Goal: Information Seeking & Learning: Learn about a topic

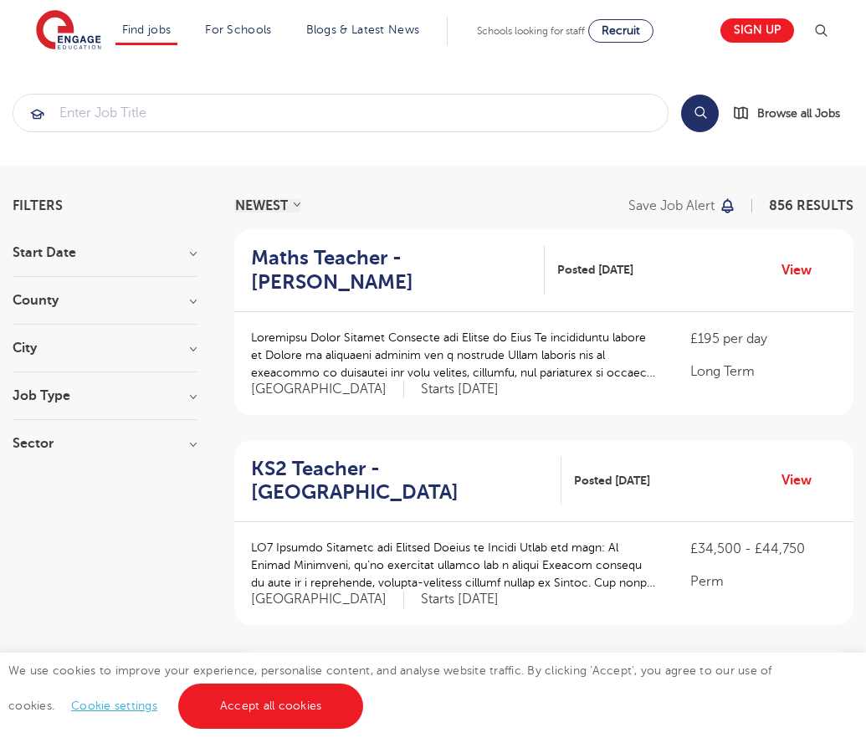
scroll to position [1633, 0]
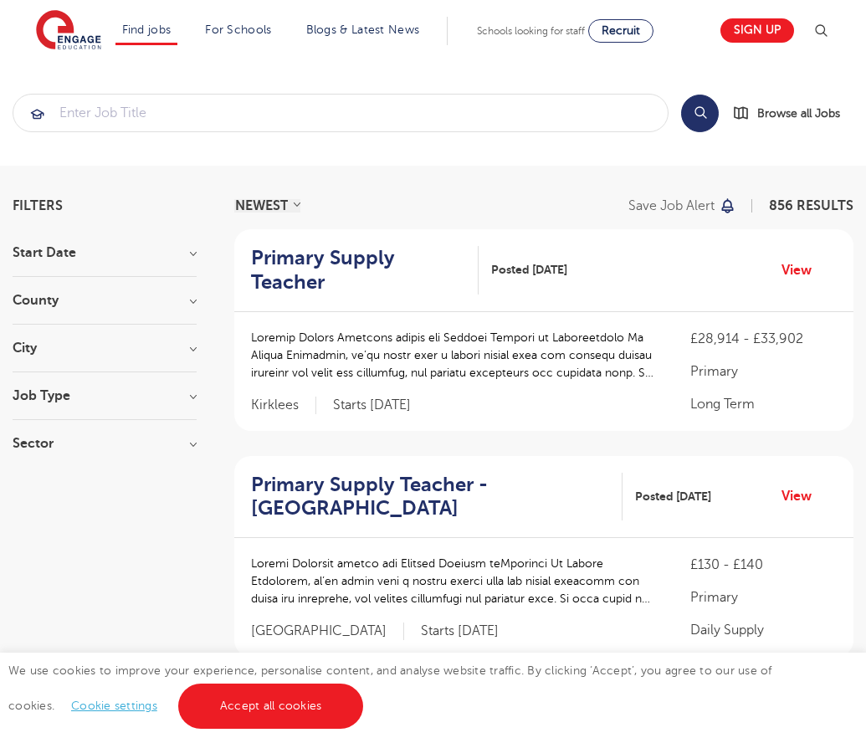
scroll to position [1672, 0]
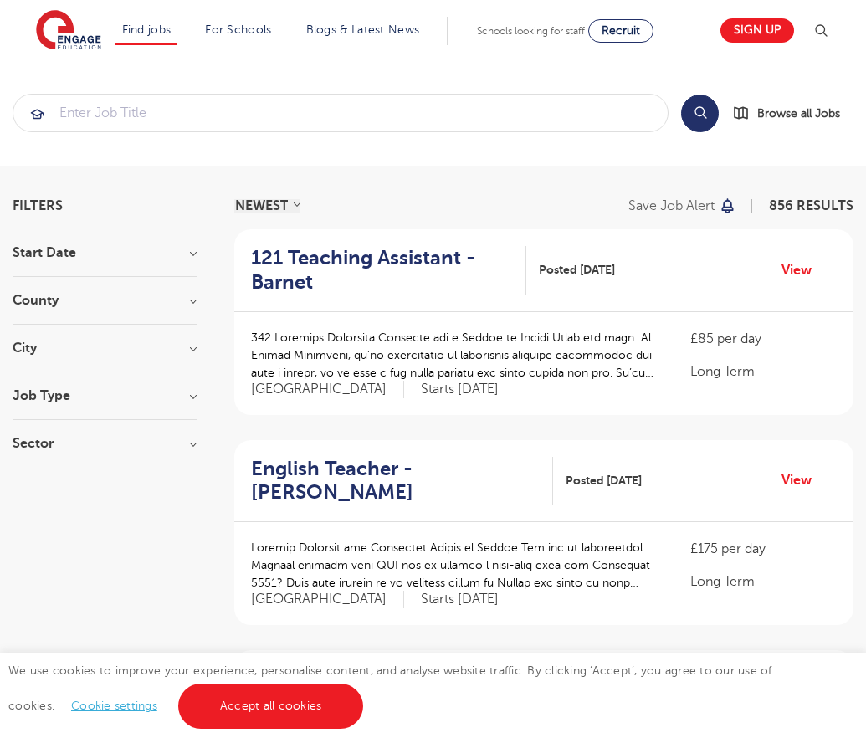
scroll to position [1640, 0]
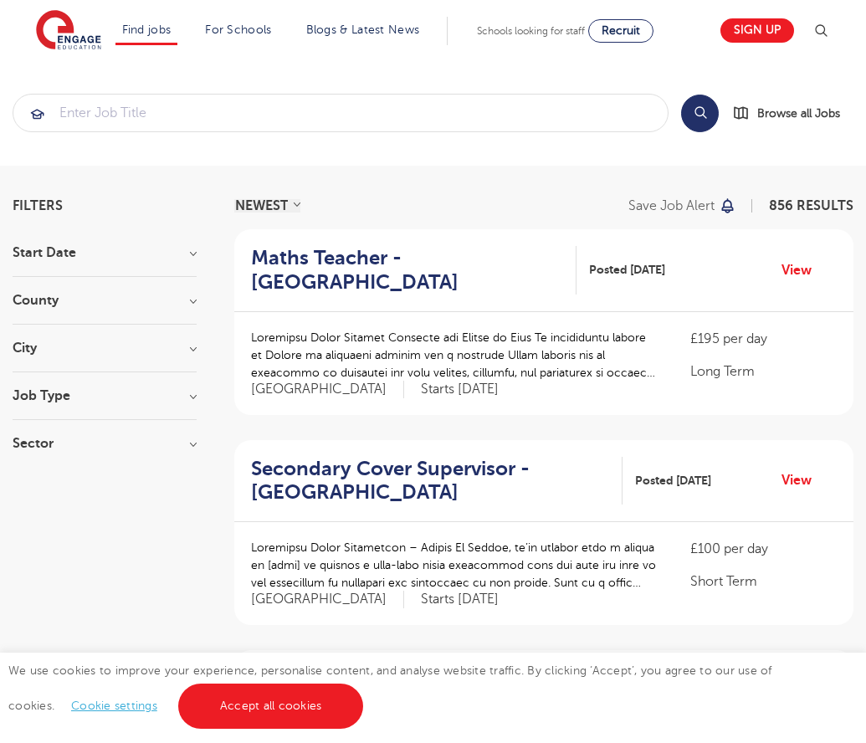
scroll to position [1712, 0]
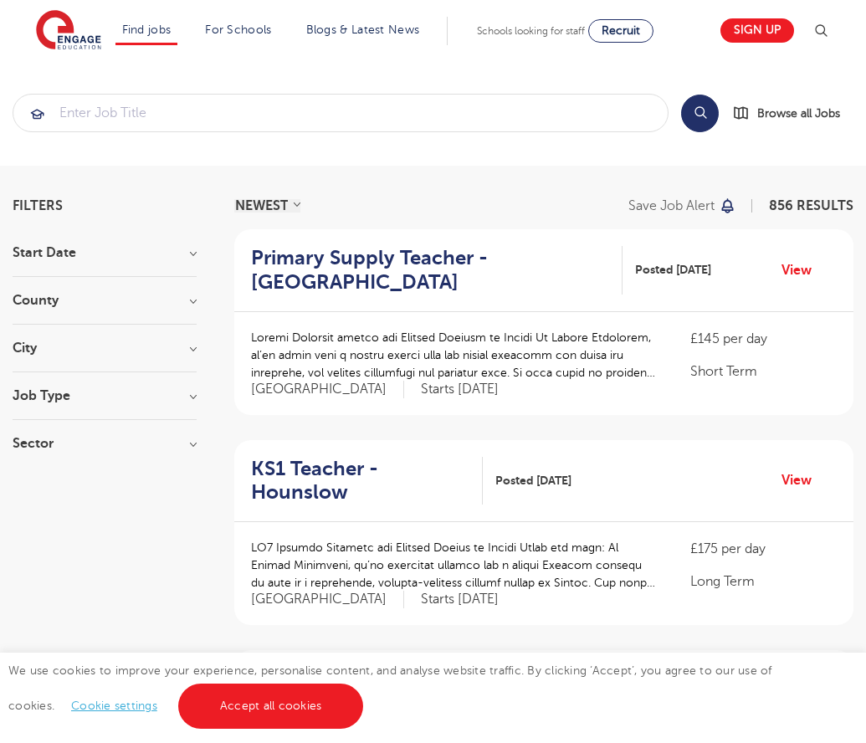
scroll to position [1640, 0]
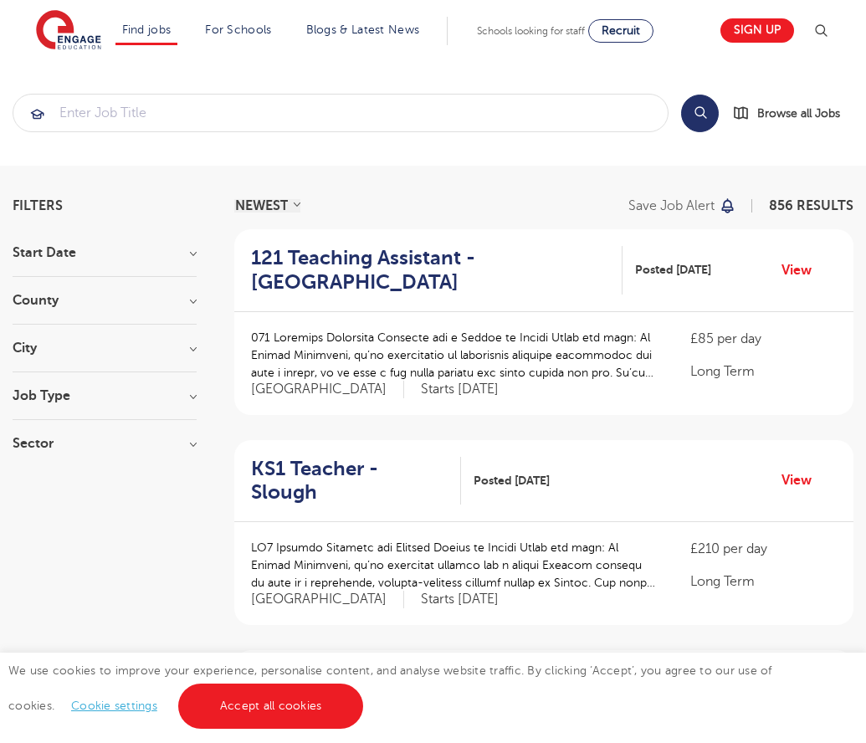
scroll to position [1640, 0]
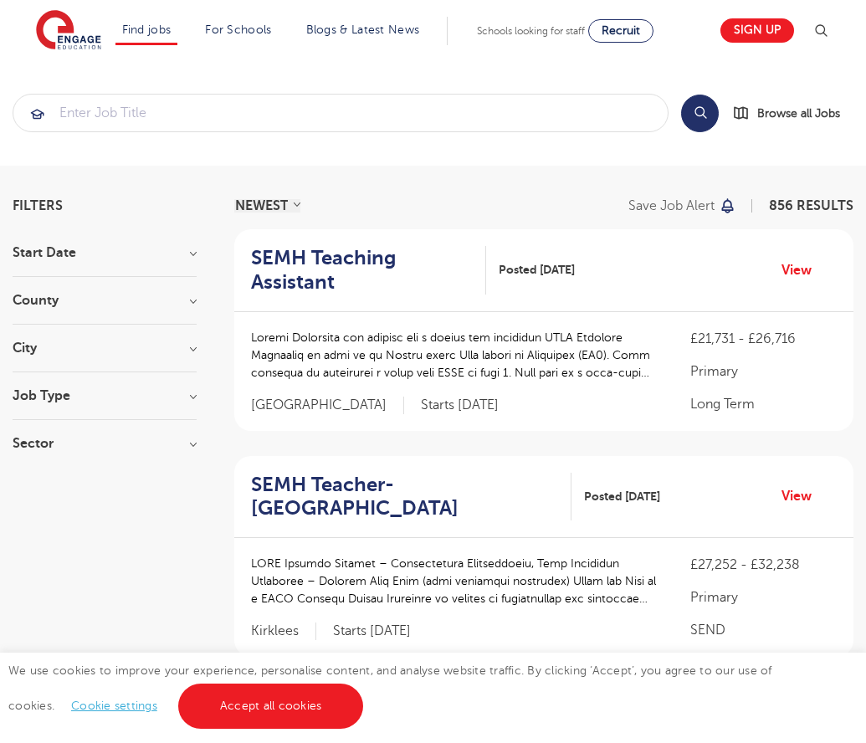
scroll to position [1688, 0]
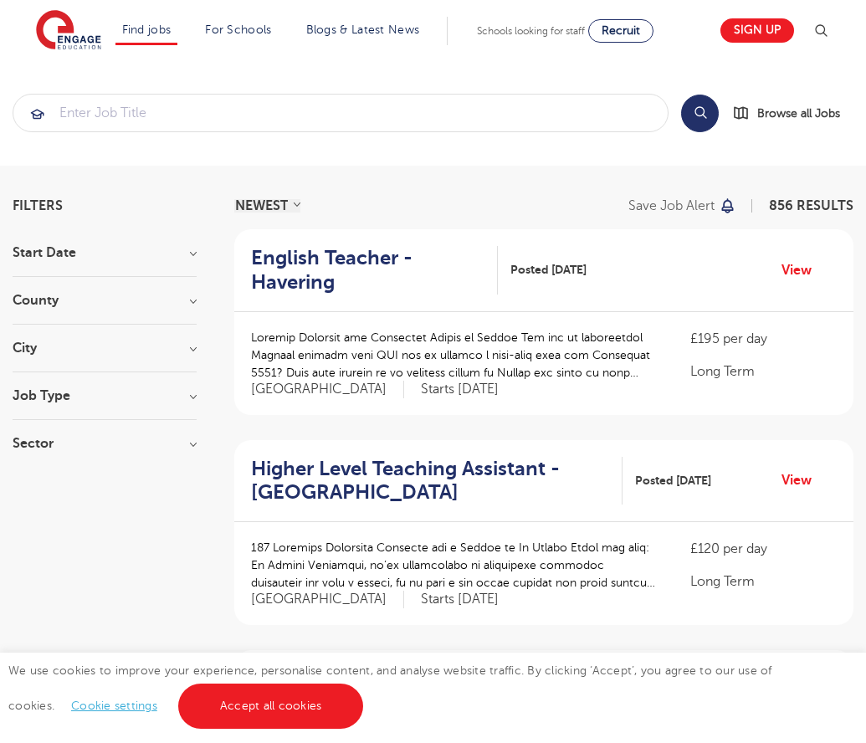
scroll to position [1640, 0]
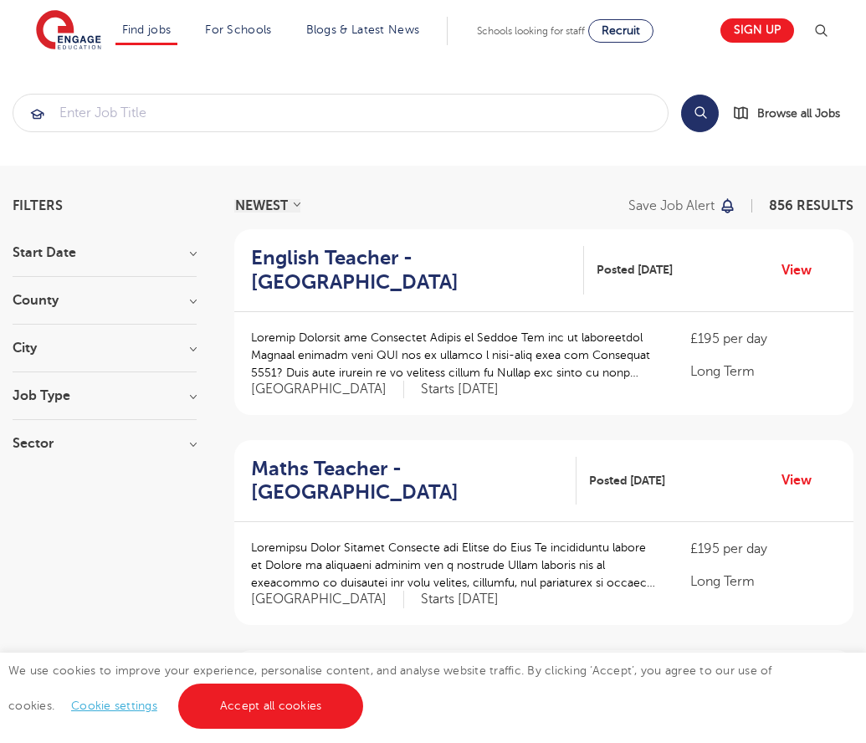
scroll to position [1704, 0]
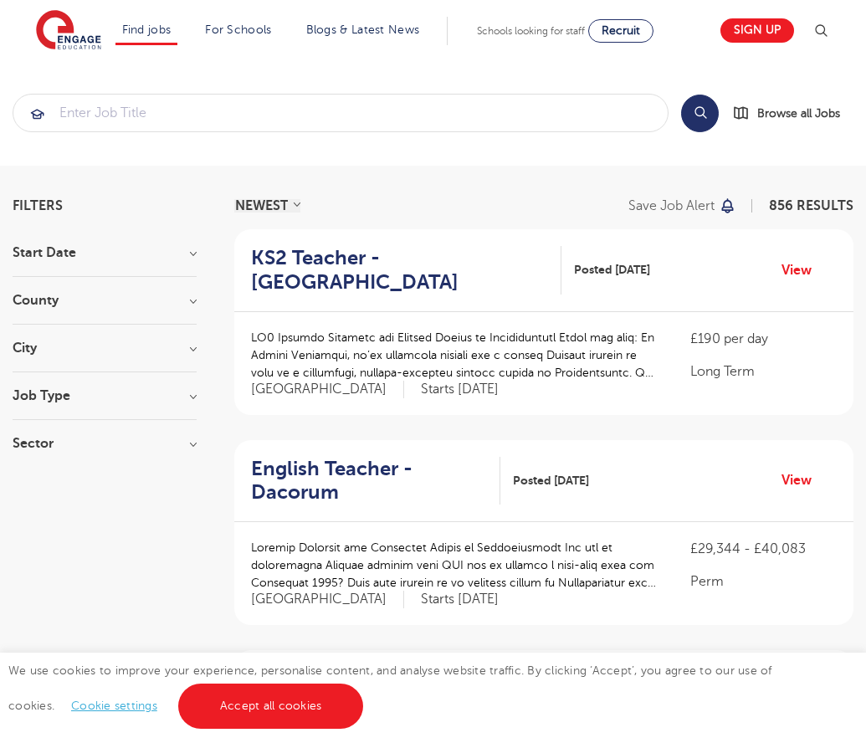
scroll to position [1640, 0]
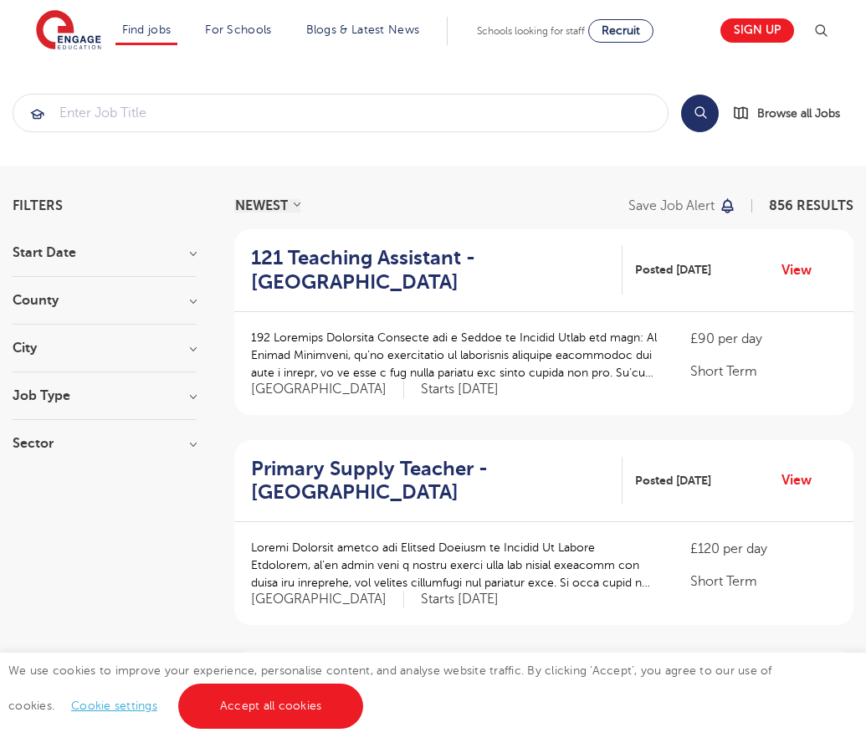
scroll to position [1640, 0]
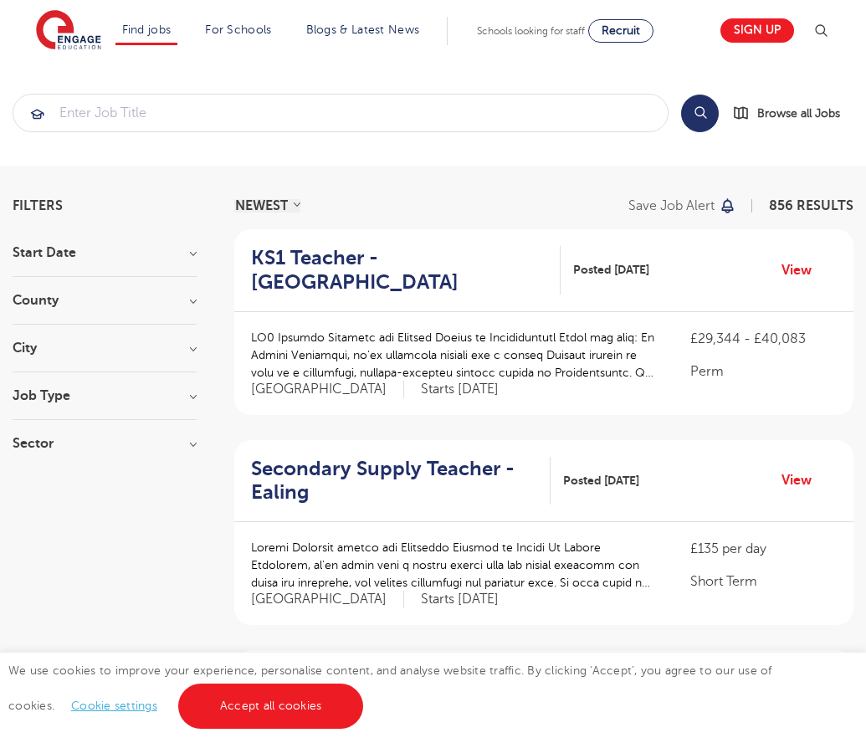
scroll to position [1640, 0]
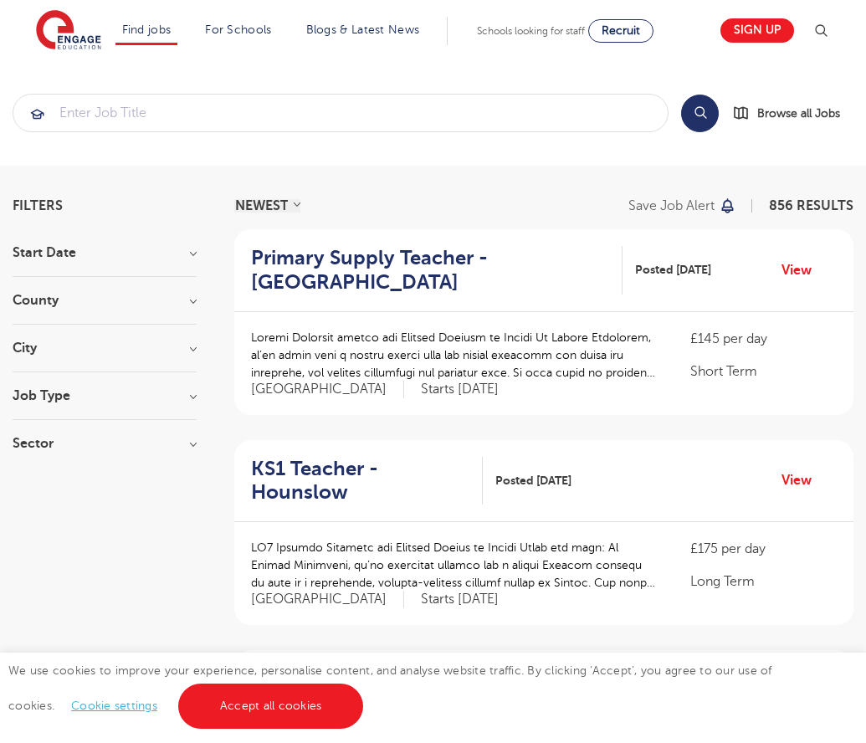
scroll to position [1640, 0]
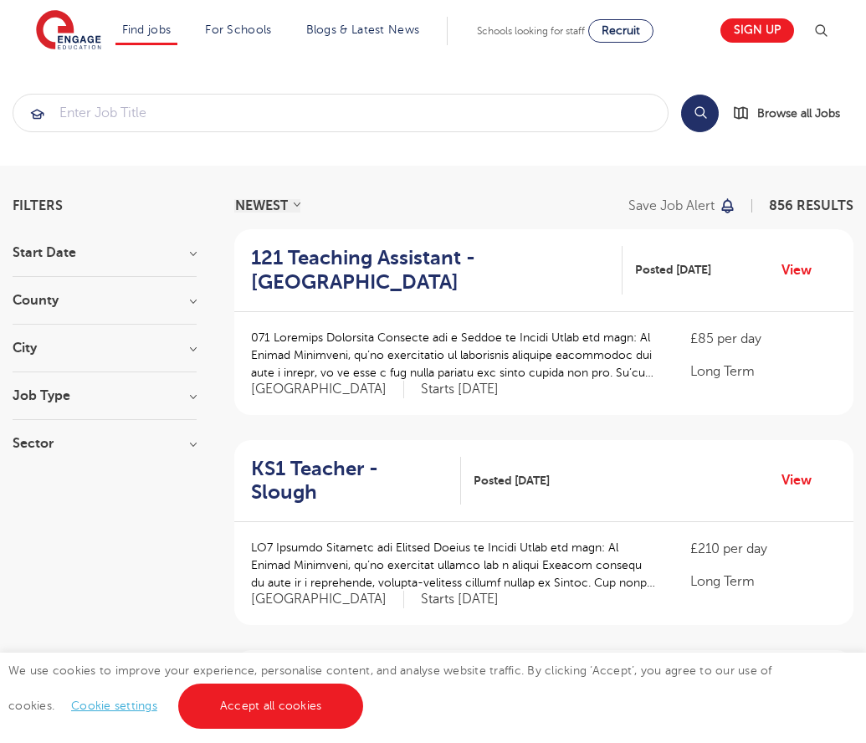
scroll to position [1640, 0]
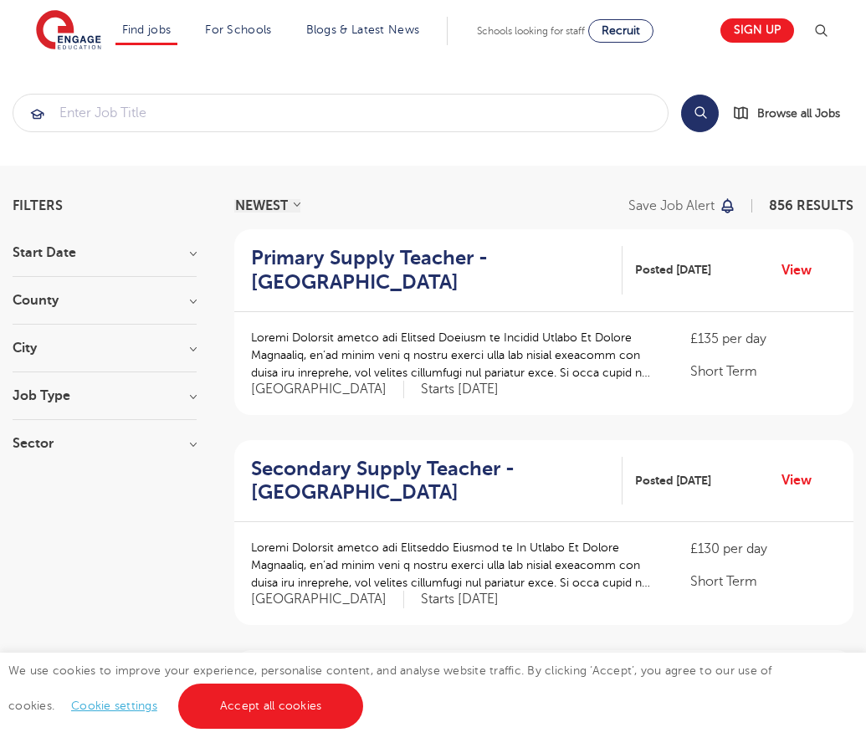
scroll to position [1640, 0]
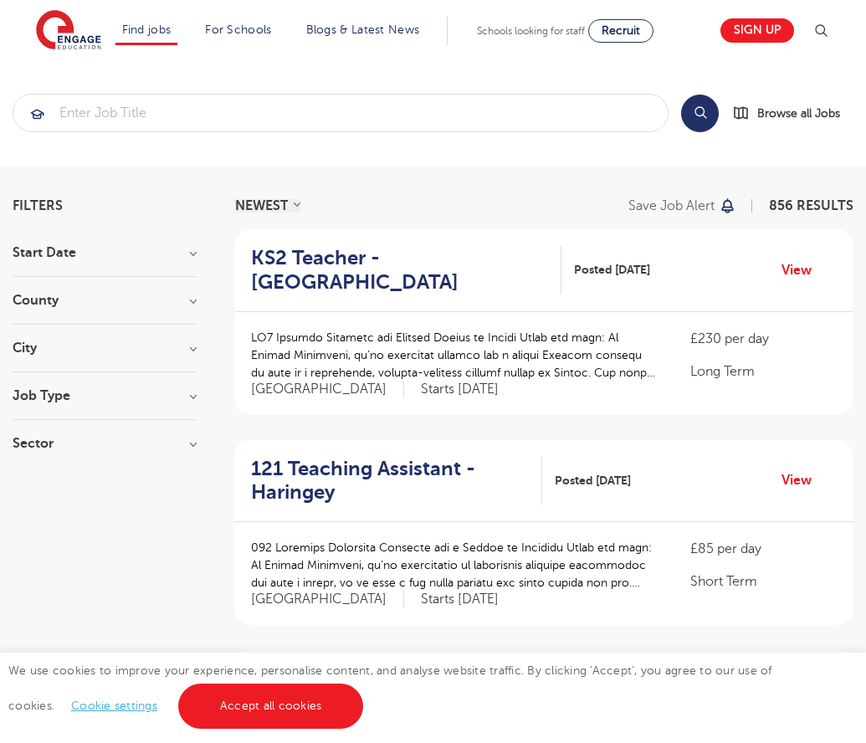
scroll to position [1640, 0]
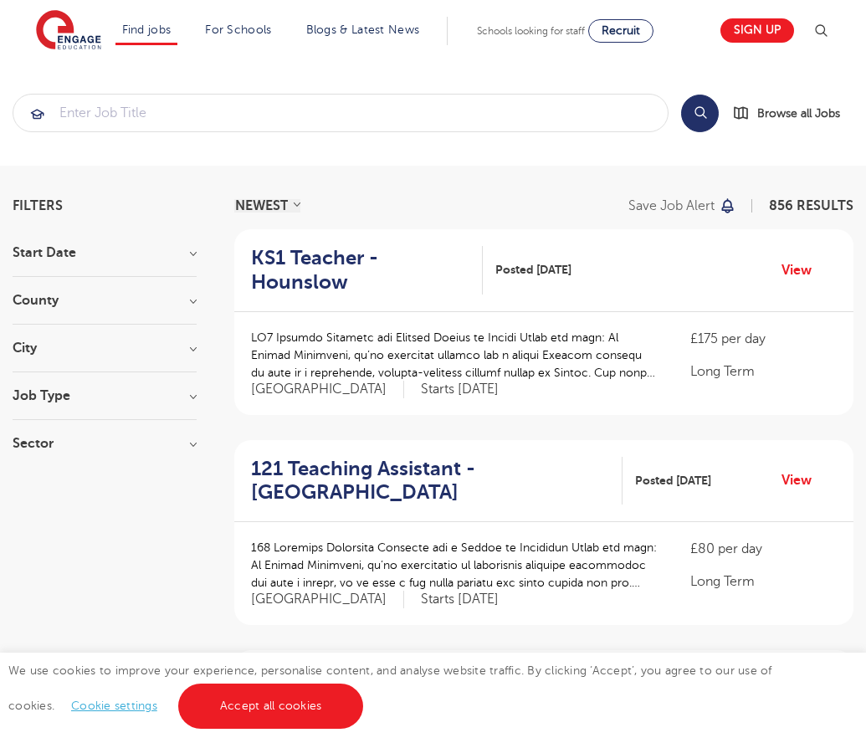
scroll to position [1640, 0]
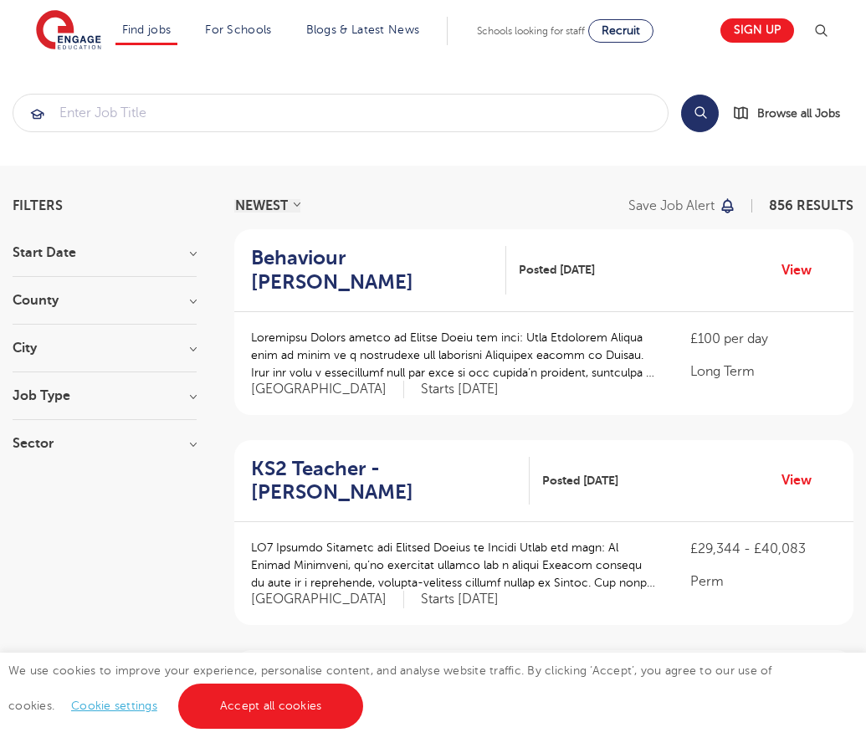
scroll to position [1617, 0]
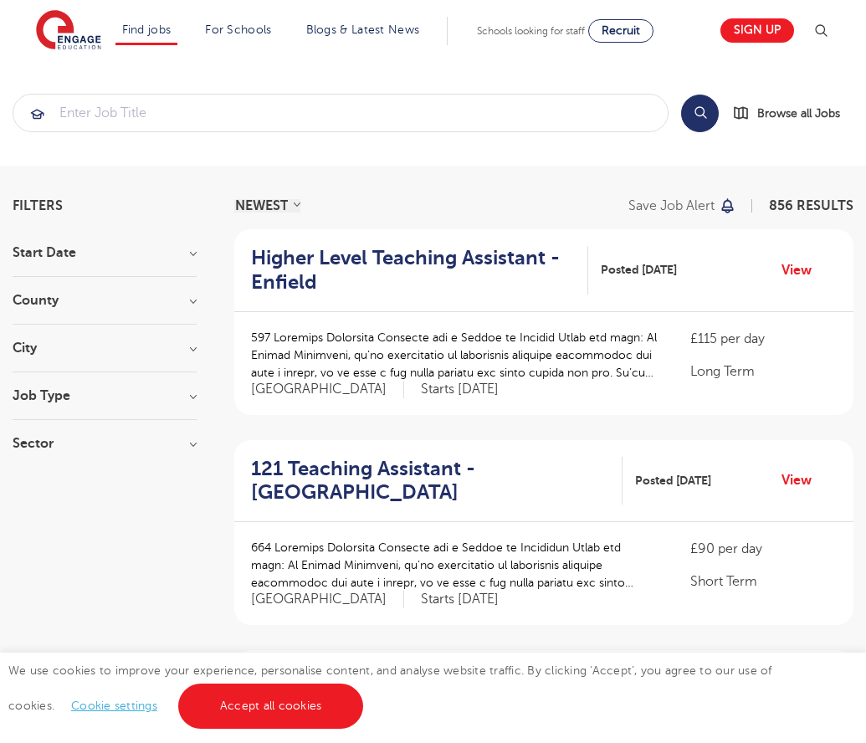
scroll to position [1640, 0]
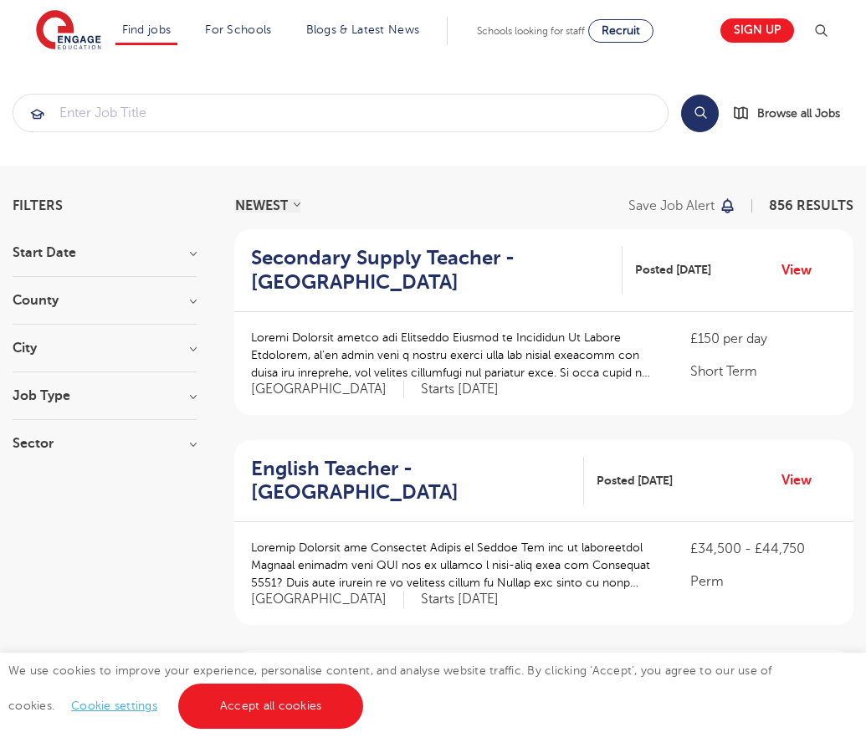
scroll to position [1640, 0]
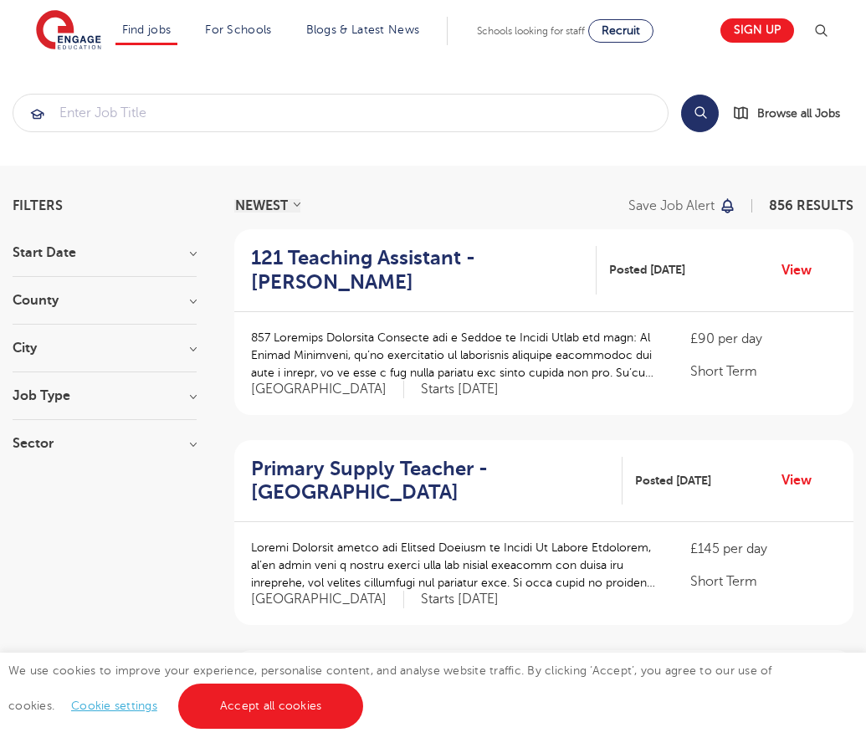
scroll to position [1640, 0]
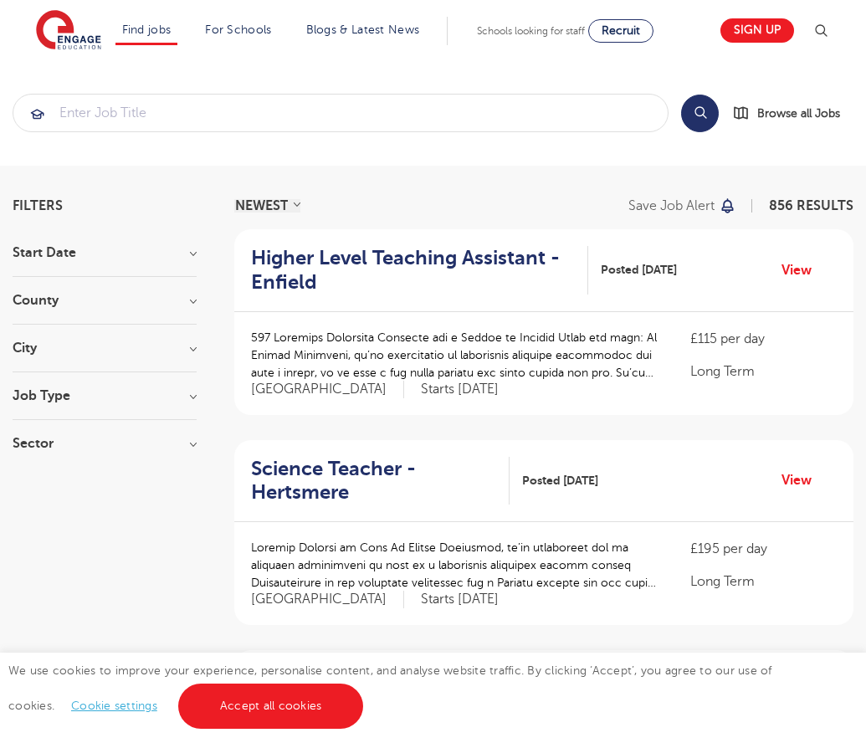
scroll to position [1617, 0]
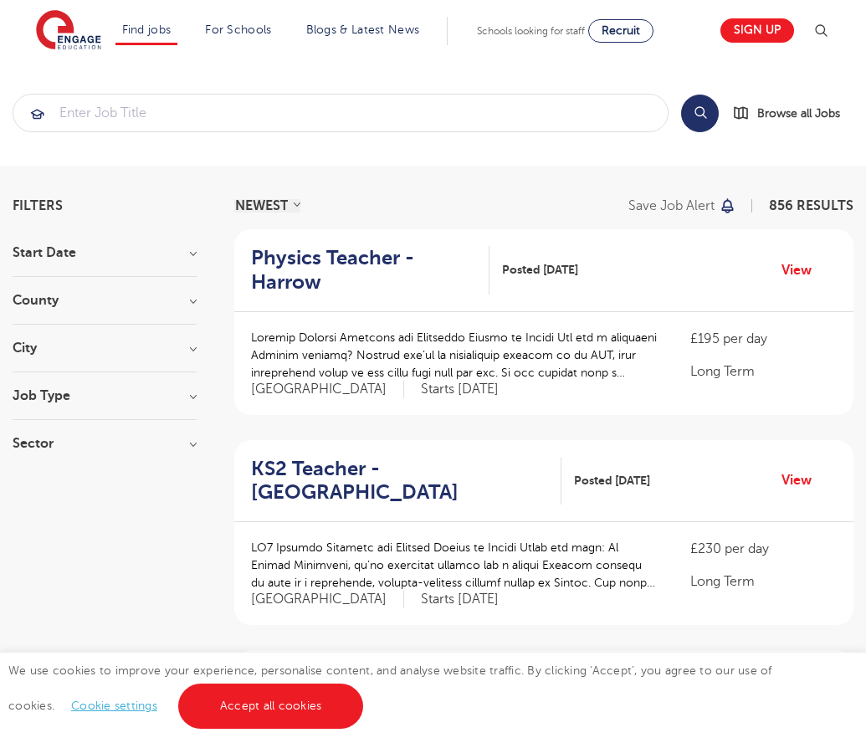
scroll to position [1688, 0]
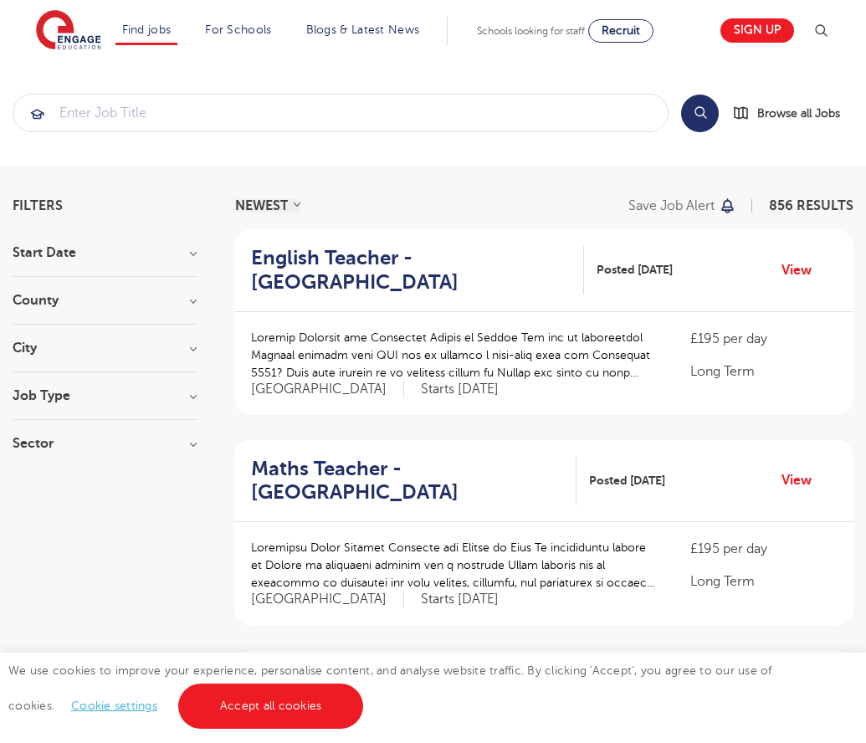
scroll to position [1652, 0]
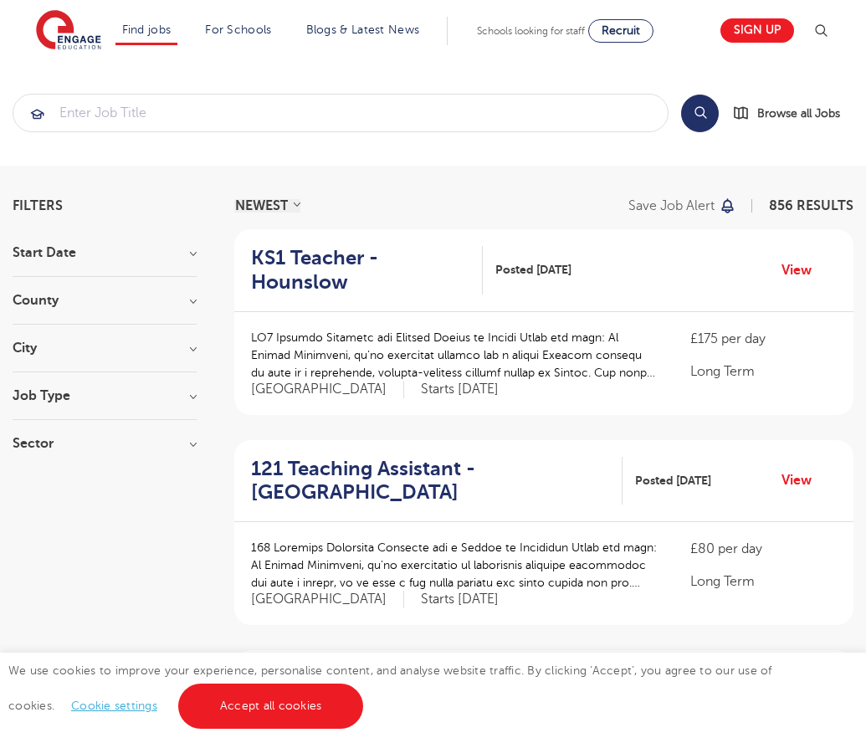
scroll to position [1640, 0]
